Goal: Transaction & Acquisition: Purchase product/service

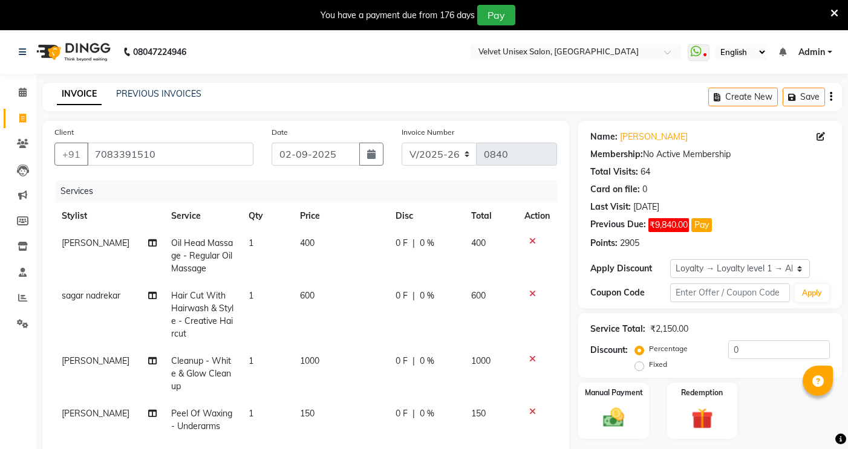
select select "5384"
select select "service"
select select "35742"
select select "1: Object"
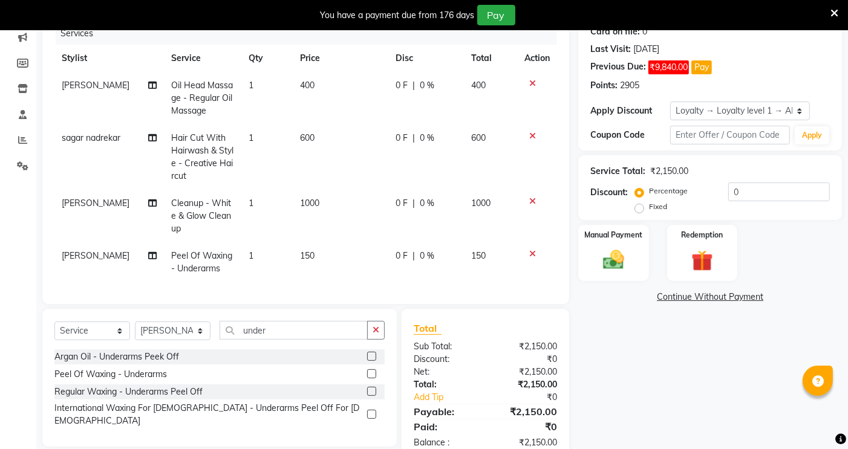
click at [306, 259] on span "150" at bounding box center [307, 255] width 15 height 11
select select "35742"
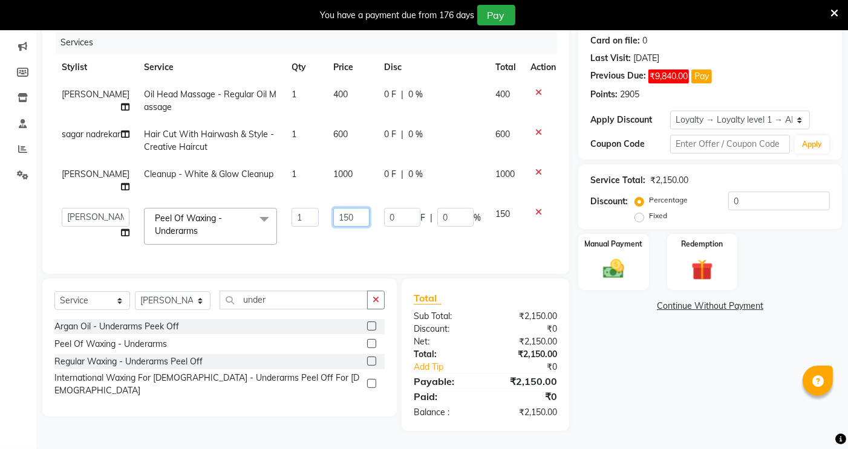
click at [346, 210] on input "150" at bounding box center [351, 217] width 36 height 19
type input "100"
click at [450, 230] on tbody "[PERSON_NAME] Oil Head Massage - Regular Oil Massage 1 400 0 F | 0 % 400 sagar …" at bounding box center [308, 166] width 508 height 171
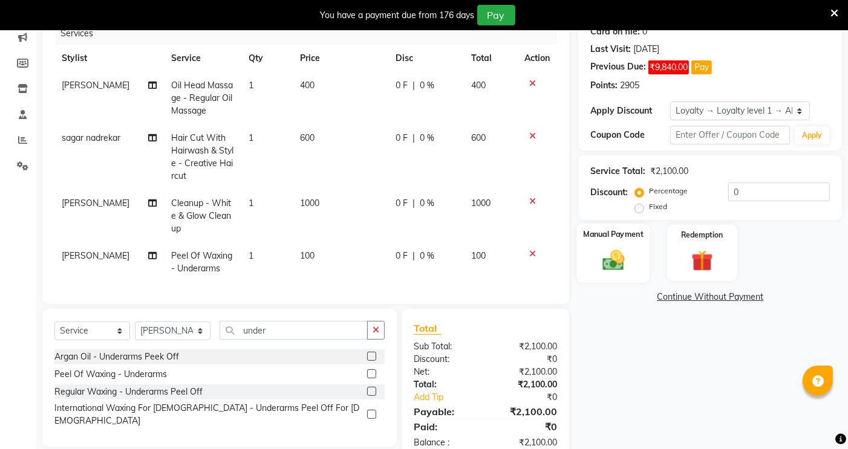
click at [623, 268] on img at bounding box center [613, 259] width 36 height 25
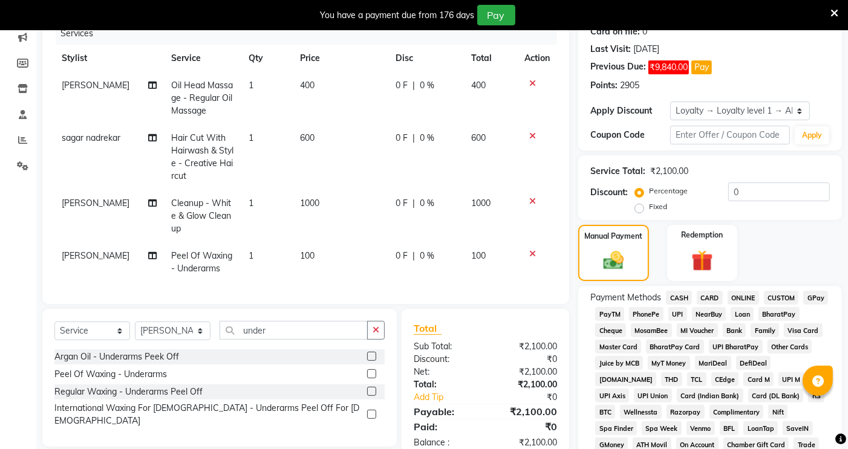
click at [736, 297] on span "ONLINE" at bounding box center [742, 298] width 31 height 14
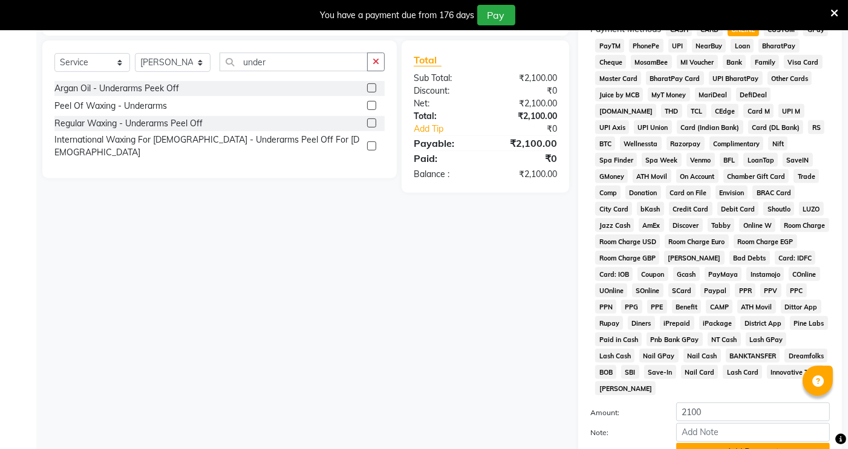
click at [717, 443] on button "Add Payment" at bounding box center [753, 452] width 154 height 19
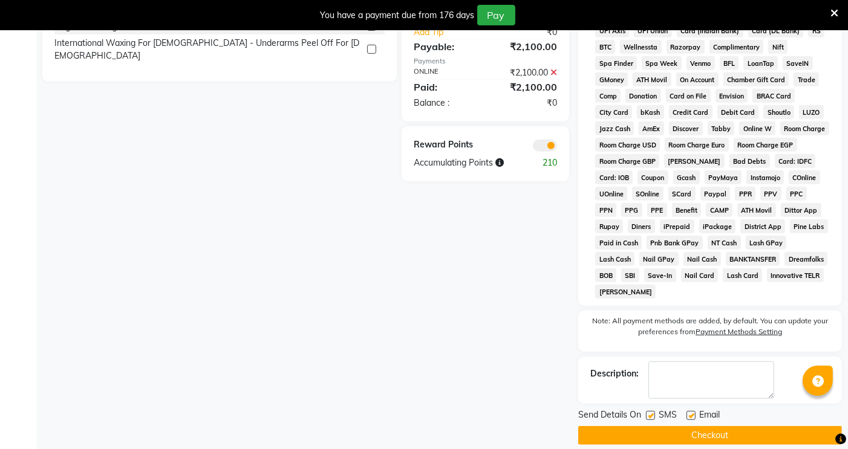
scroll to position [523, 0]
click at [718, 426] on button "Checkout" at bounding box center [710, 435] width 264 height 19
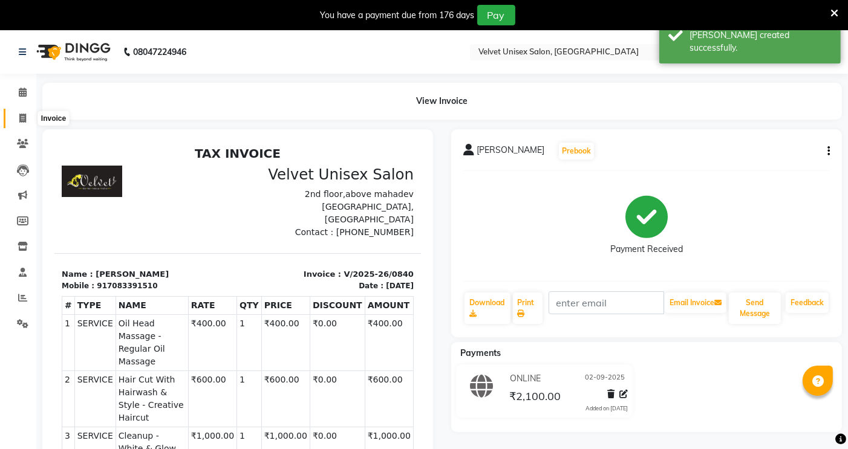
click at [22, 115] on icon at bounding box center [22, 118] width 7 height 9
select select "5384"
select select "service"
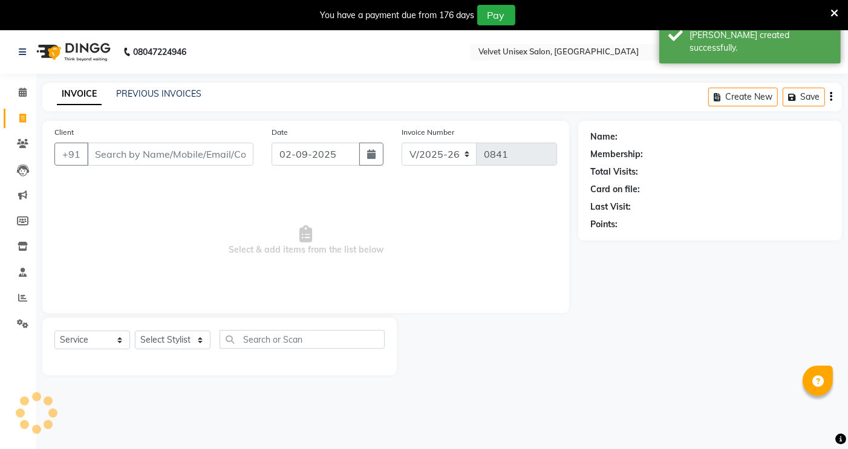
scroll to position [30, 0]
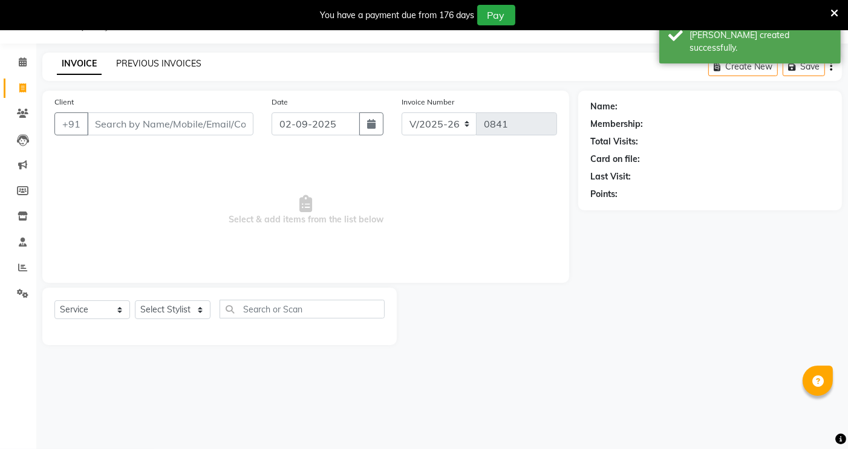
click at [176, 62] on link "PREVIOUS INVOICES" at bounding box center [158, 63] width 85 height 11
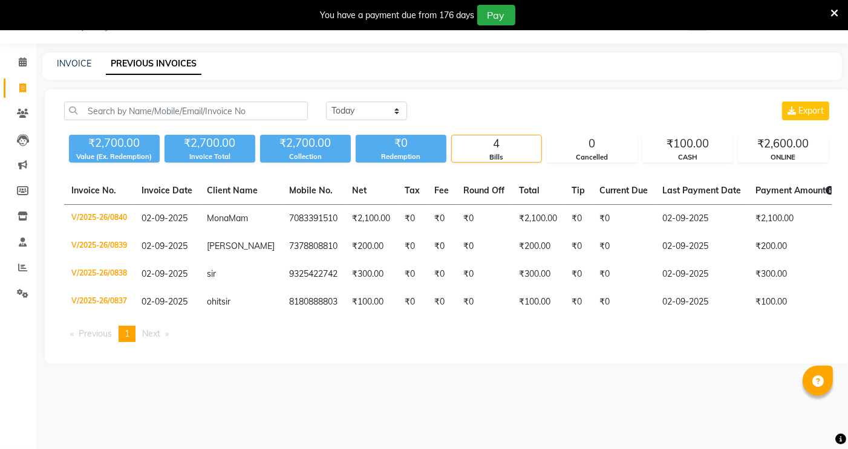
click at [835, 6] on span at bounding box center [834, 12] width 8 height 13
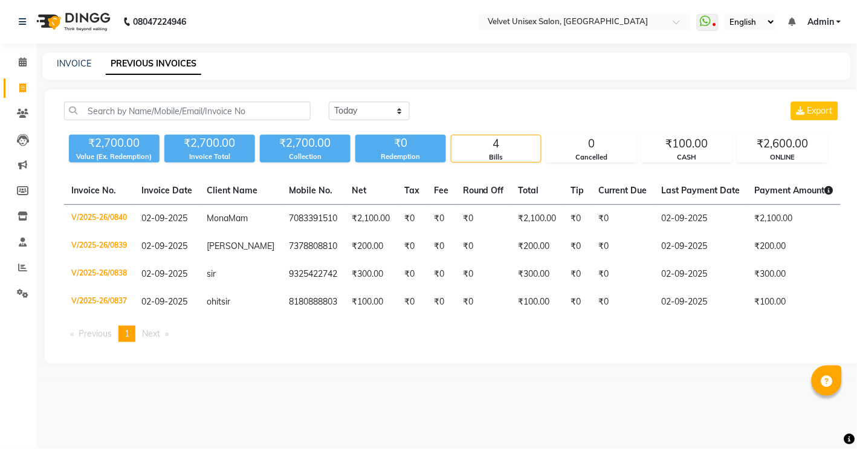
click at [839, 21] on link "Admin" at bounding box center [825, 22] width 34 height 13
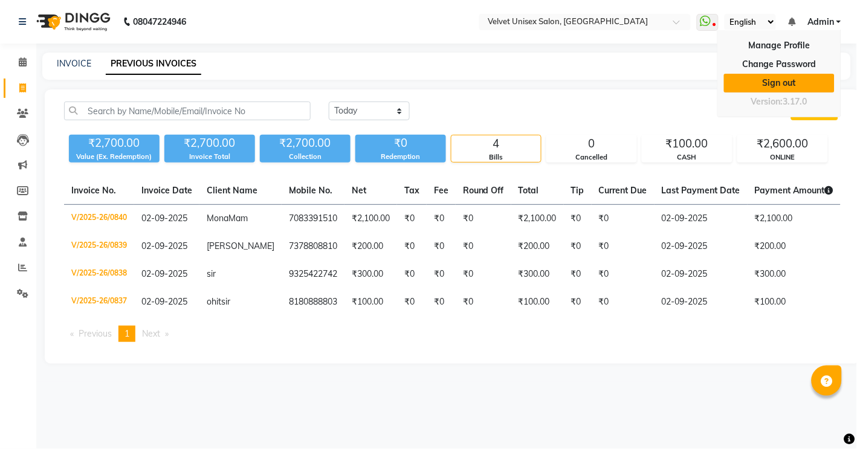
click at [776, 88] on link "Sign out" at bounding box center [779, 83] width 111 height 19
